Goal: Task Accomplishment & Management: Use online tool/utility

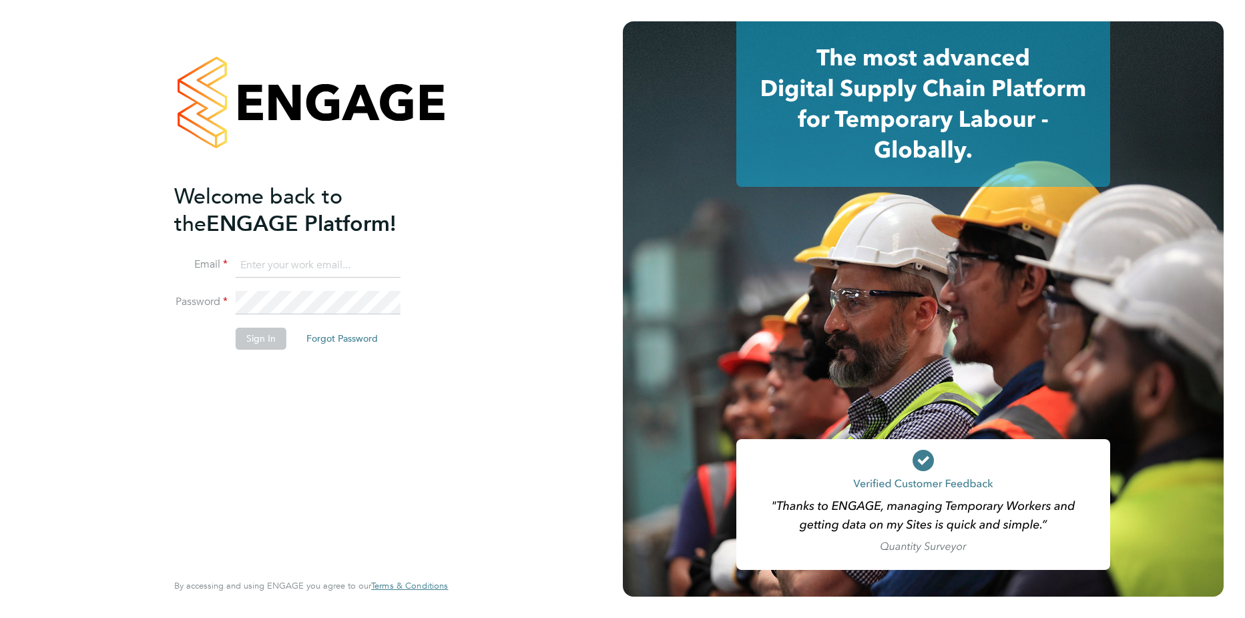
type input "[PERSON_NAME][EMAIL_ADDRESS][PERSON_NAME][DOMAIN_NAME]"
click at [275, 334] on button "Sign In" at bounding box center [261, 338] width 51 height 21
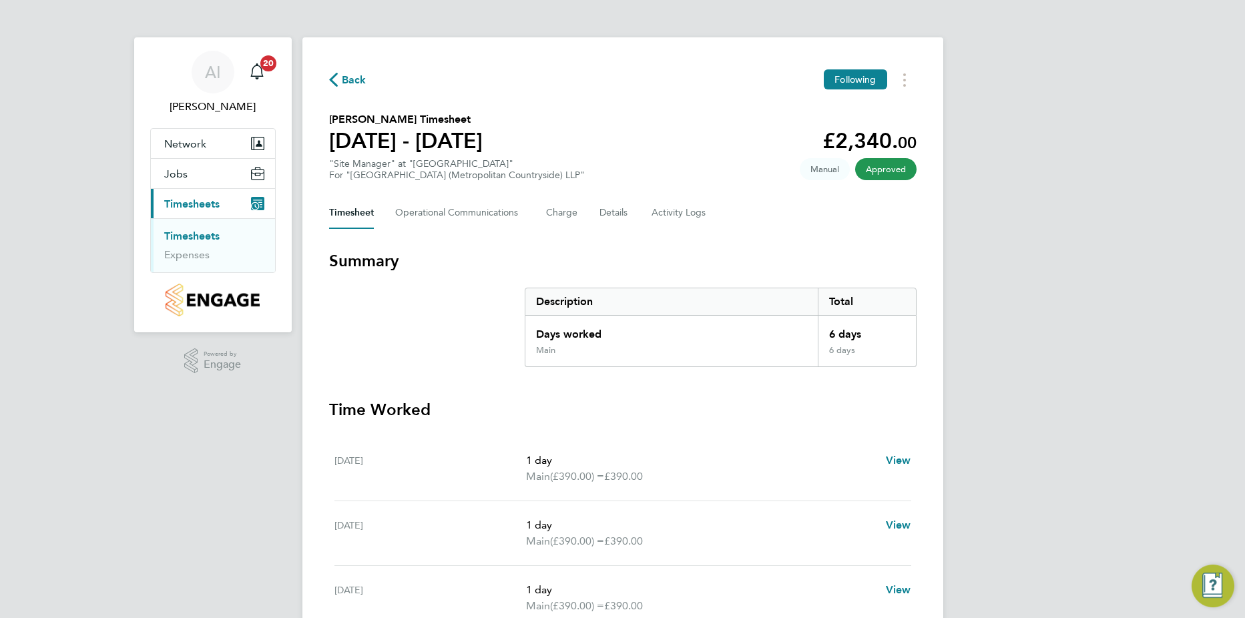
click at [196, 235] on link "Timesheets" at bounding box center [191, 236] width 55 height 13
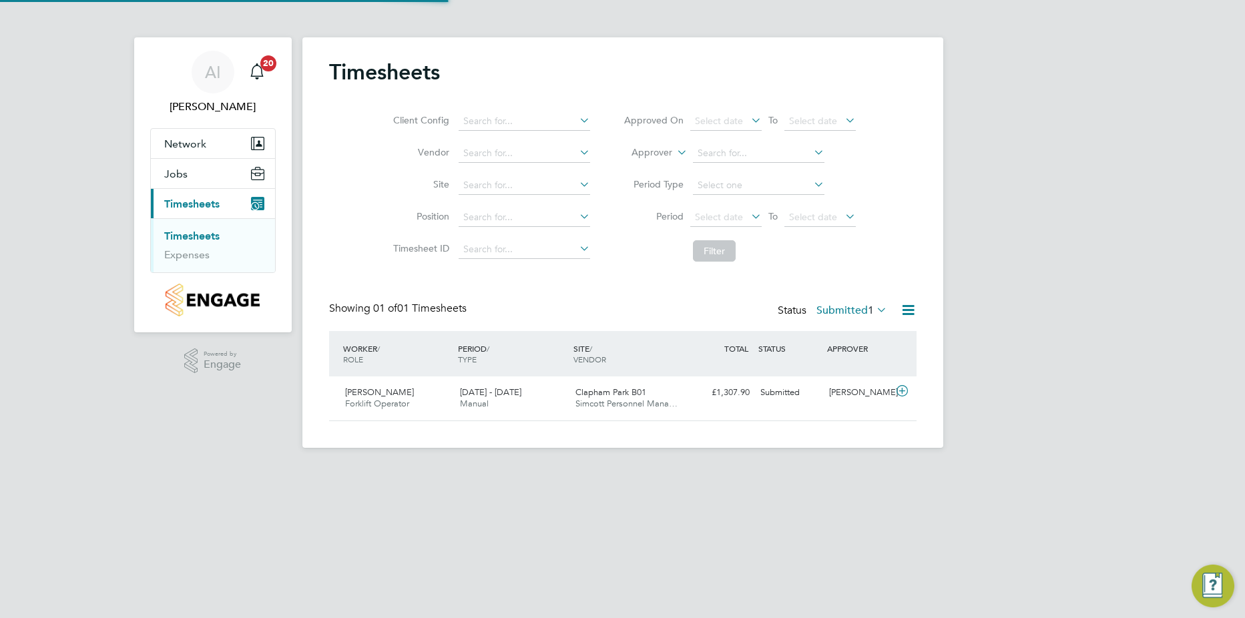
scroll to position [34, 116]
click at [901, 386] on icon at bounding box center [902, 391] width 17 height 11
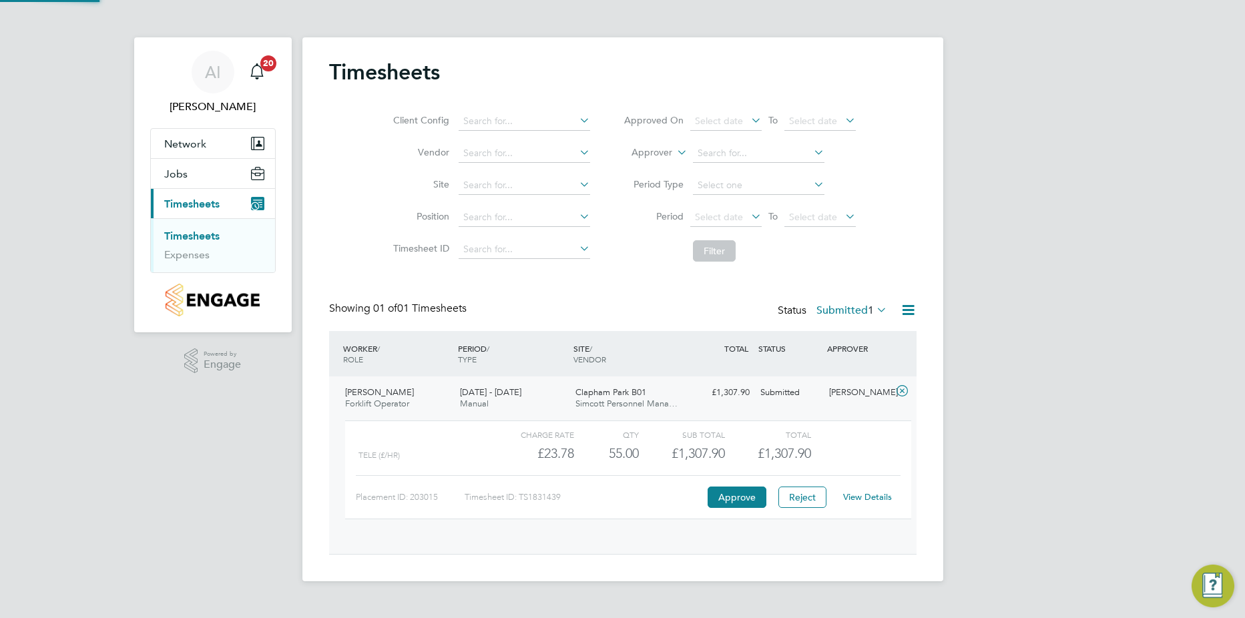
scroll to position [23, 130]
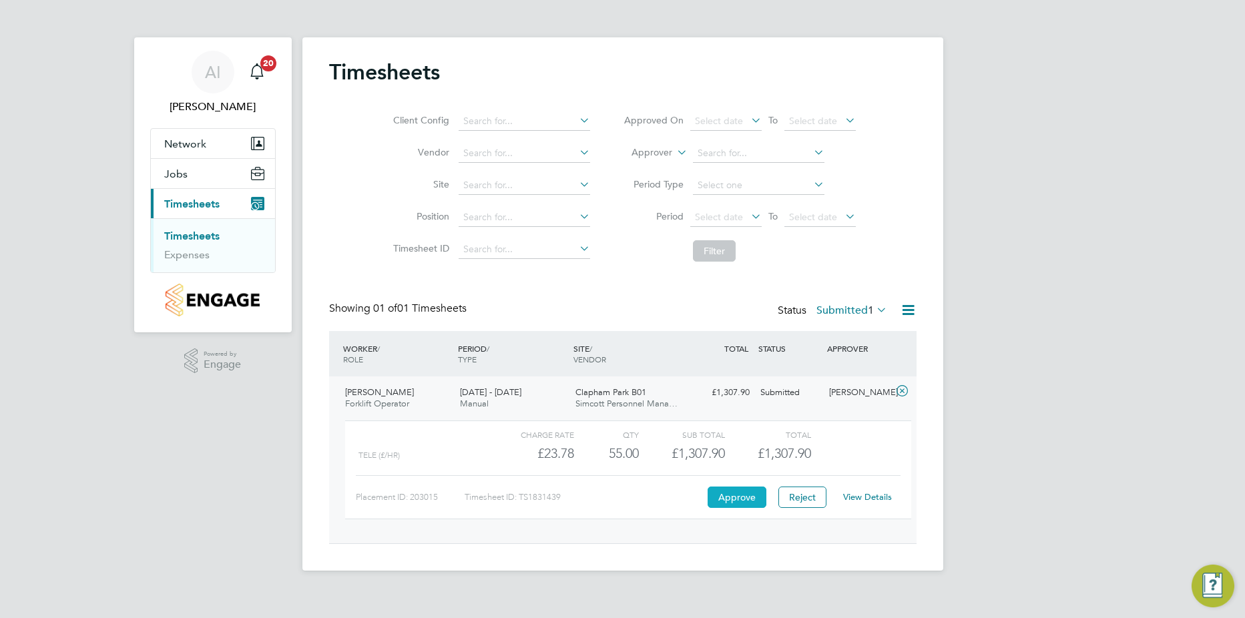
click at [724, 497] on button "Approve" at bounding box center [736, 496] width 59 height 21
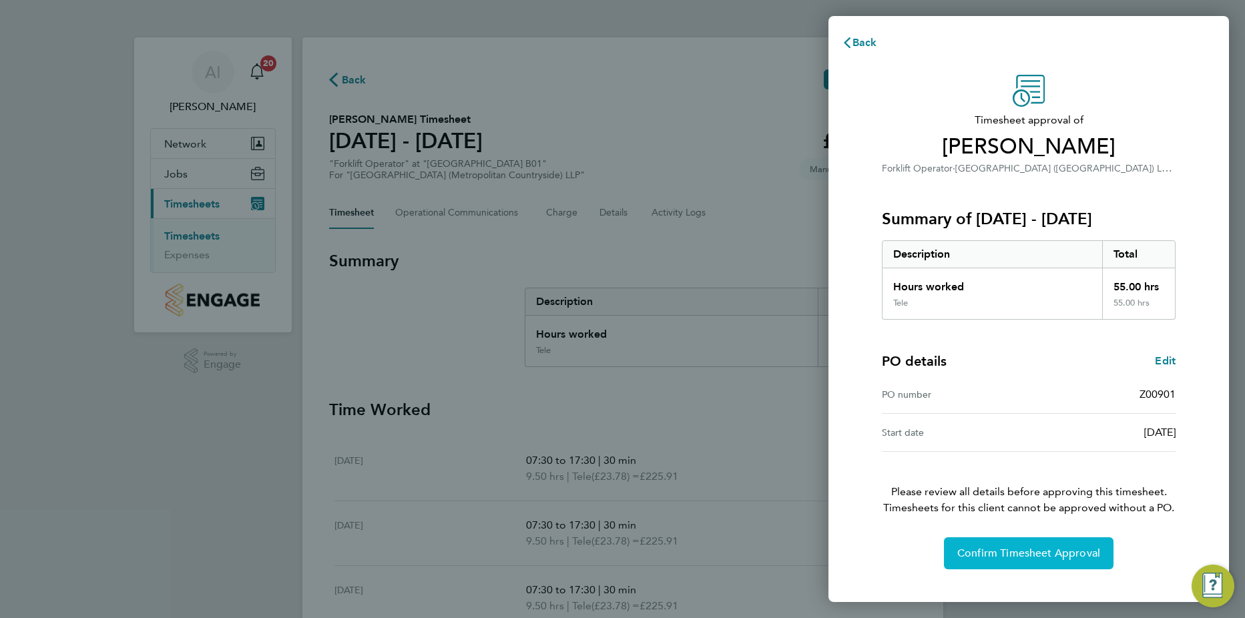
click at [1056, 561] on button "Confirm Timesheet Approval" at bounding box center [1029, 553] width 170 height 32
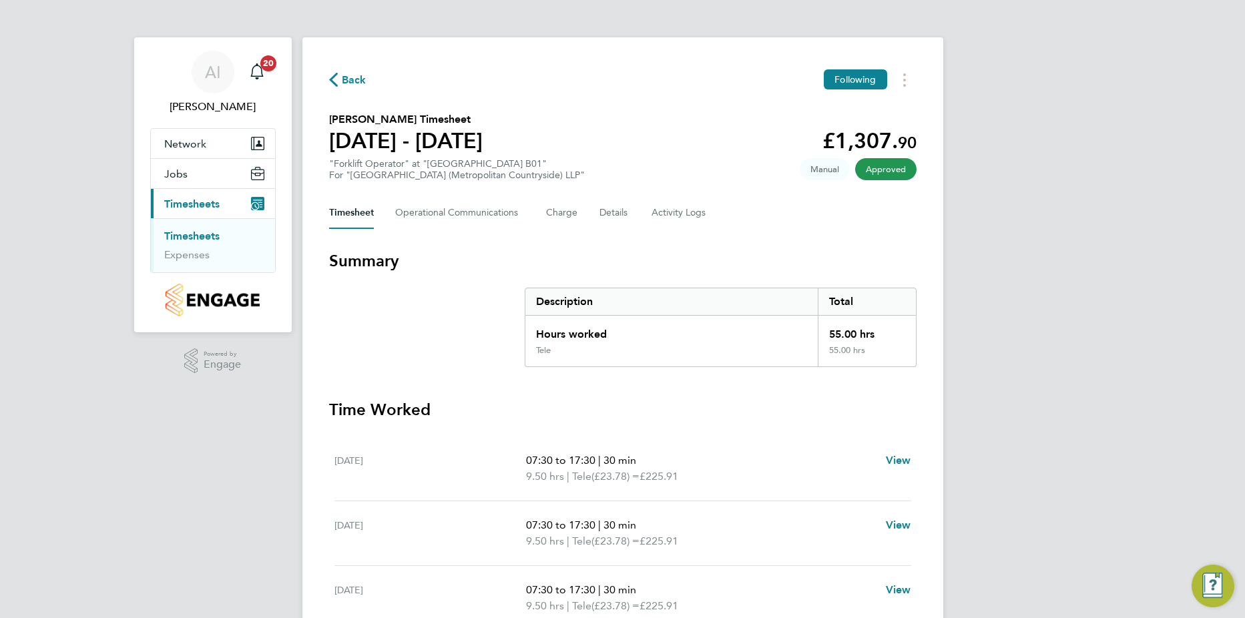
click at [192, 231] on link "Timesheets" at bounding box center [191, 236] width 55 height 13
